Goal: Information Seeking & Learning: Learn about a topic

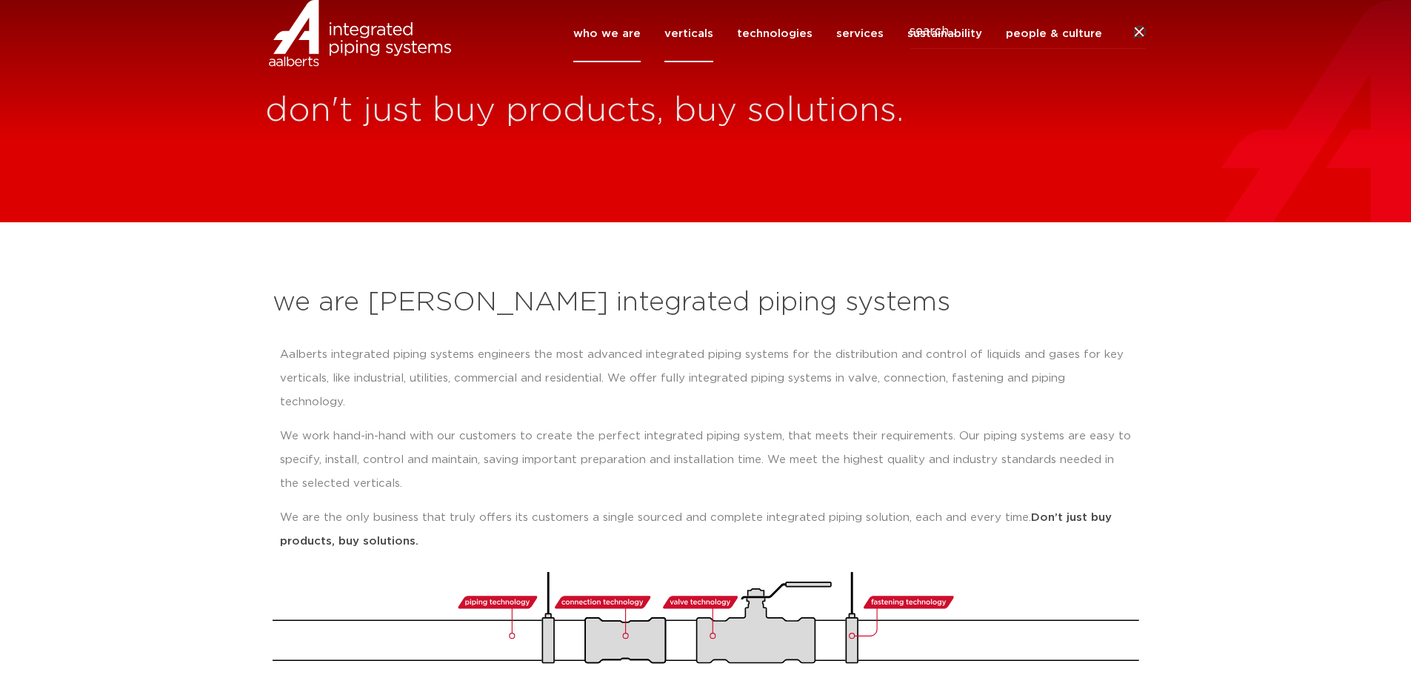
click at [691, 48] on link "verticals" at bounding box center [689, 33] width 49 height 57
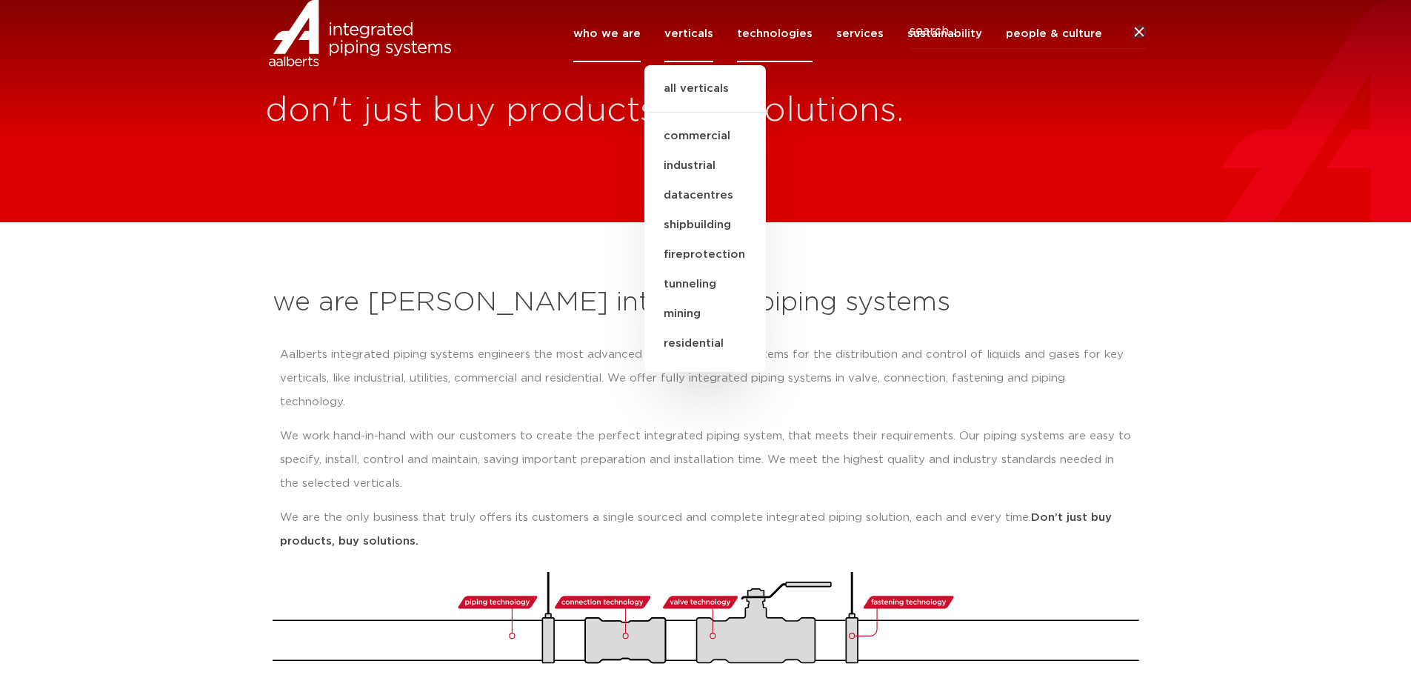
click at [781, 57] on link "technologies" at bounding box center [775, 33] width 76 height 57
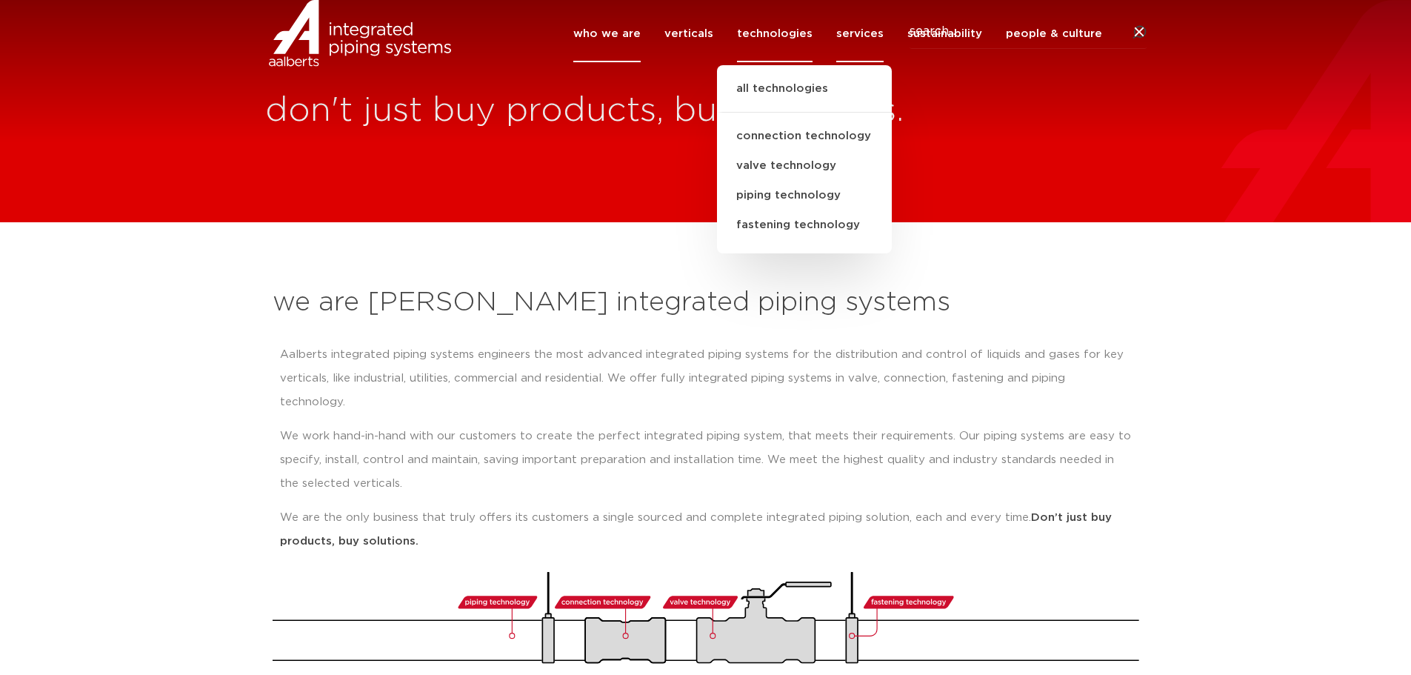
click at [849, 56] on link "services" at bounding box center [859, 33] width 47 height 57
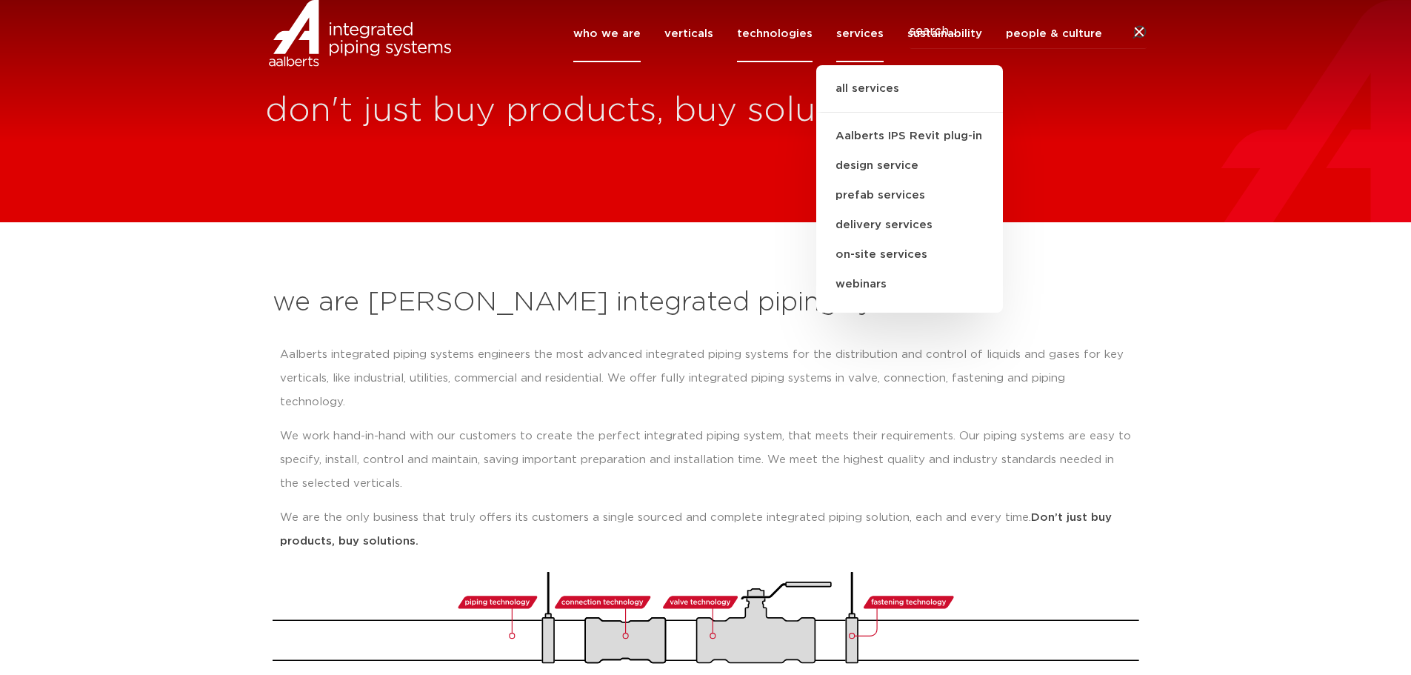
click at [789, 52] on link "technologies" at bounding box center [775, 33] width 76 height 57
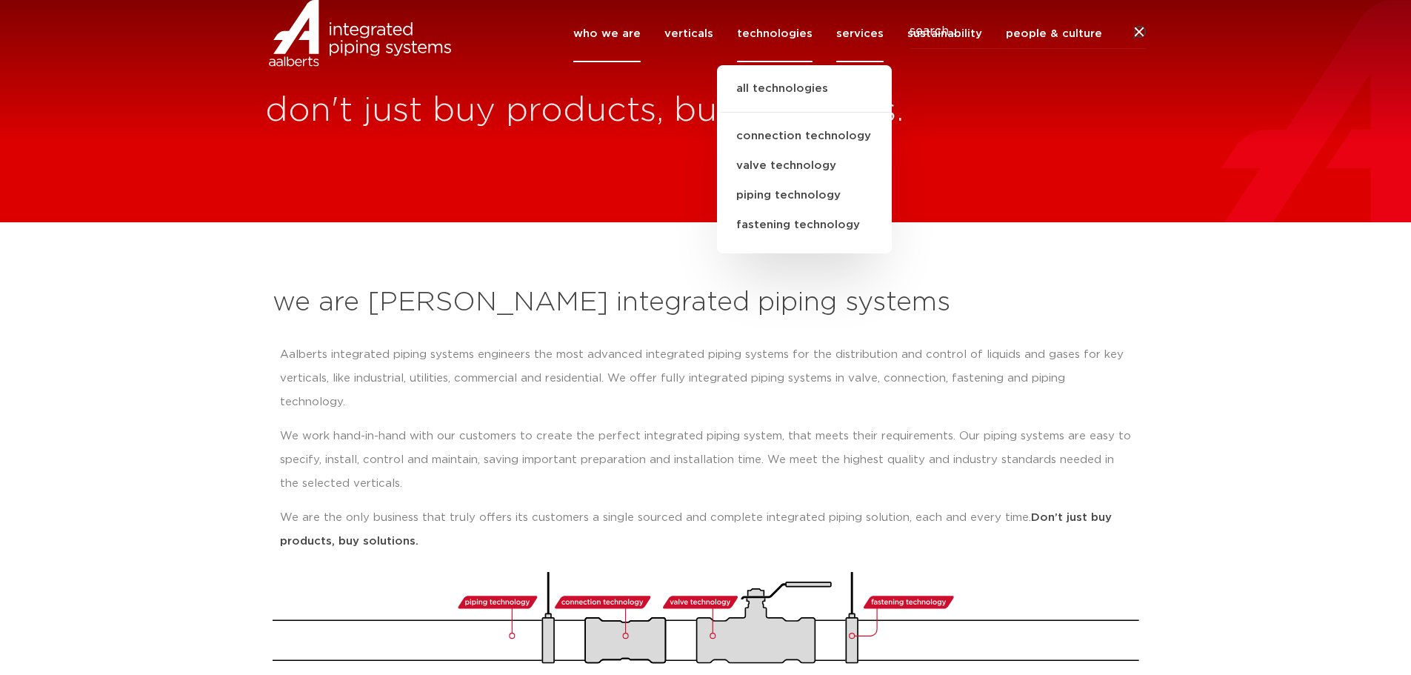
click at [855, 47] on link "services" at bounding box center [859, 33] width 47 height 57
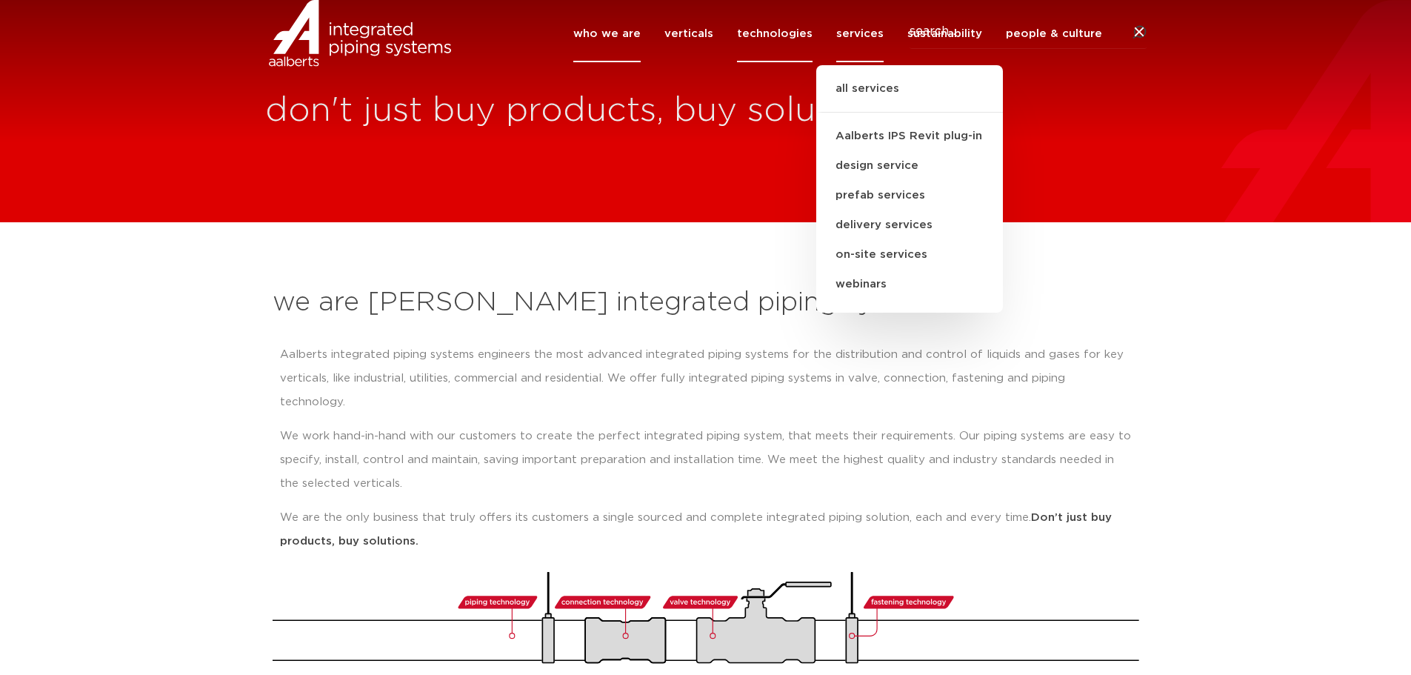
click at [779, 54] on link "technologies" at bounding box center [775, 33] width 76 height 57
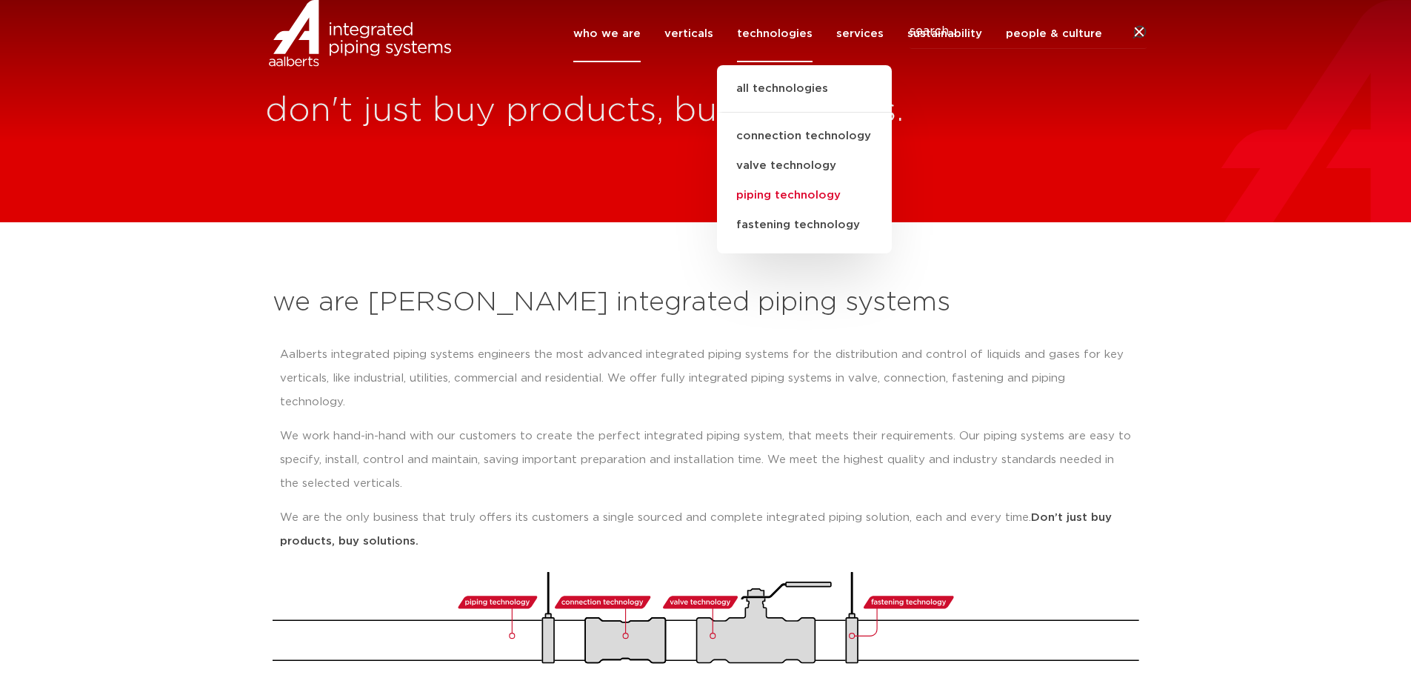
click at [796, 210] on link "piping technology" at bounding box center [804, 196] width 175 height 30
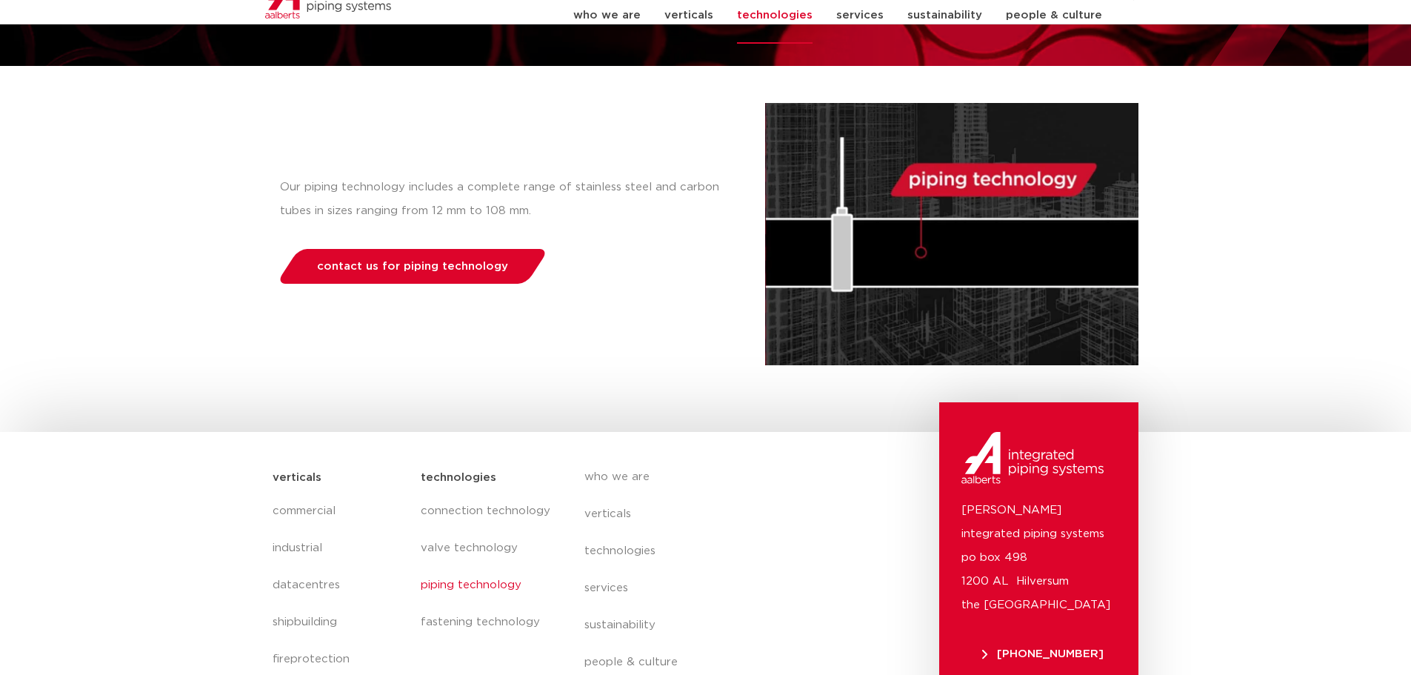
scroll to position [313, 0]
